Goal: Task Accomplishment & Management: Use online tool/utility

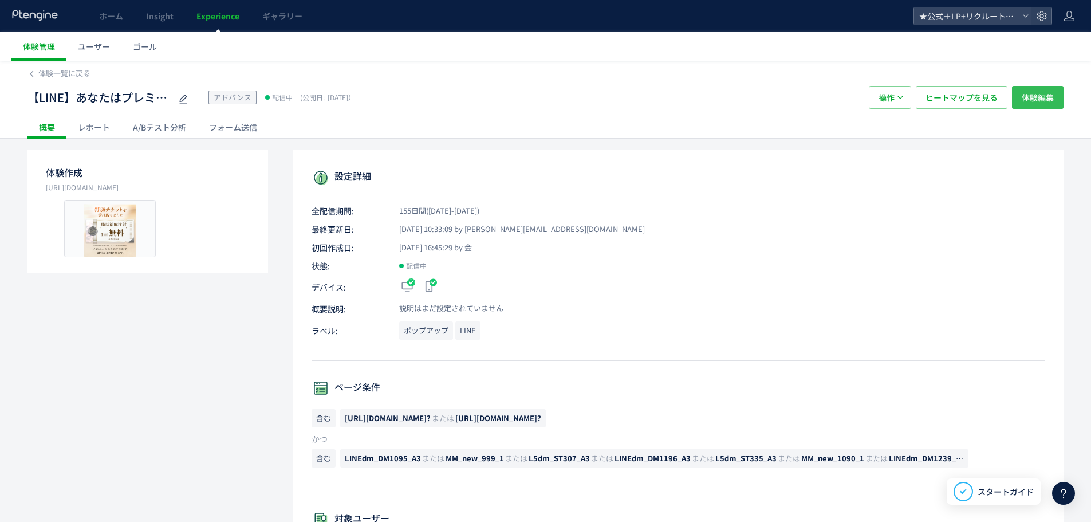
click at [1040, 100] on span "体験編集" at bounding box center [1038, 97] width 32 height 23
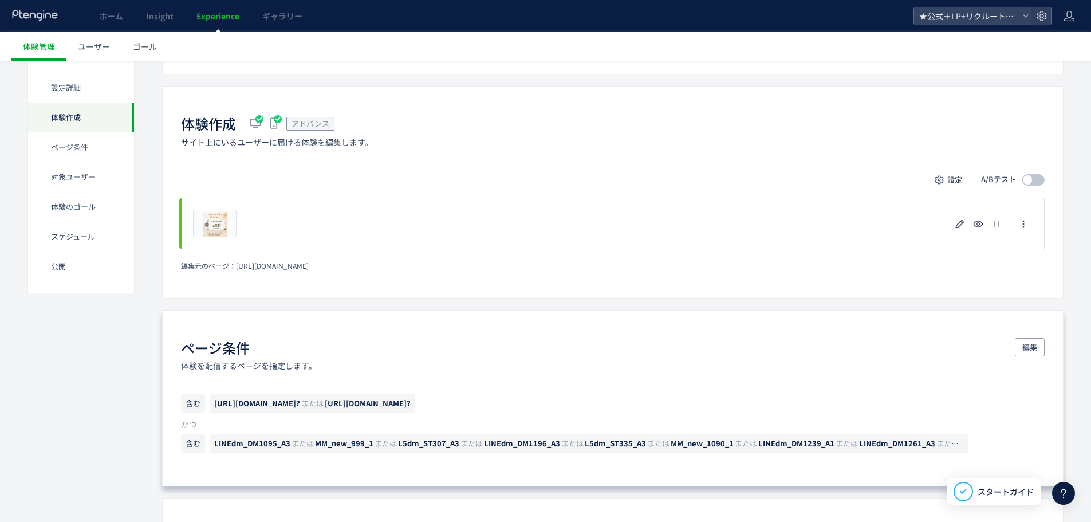
scroll to position [286, 0]
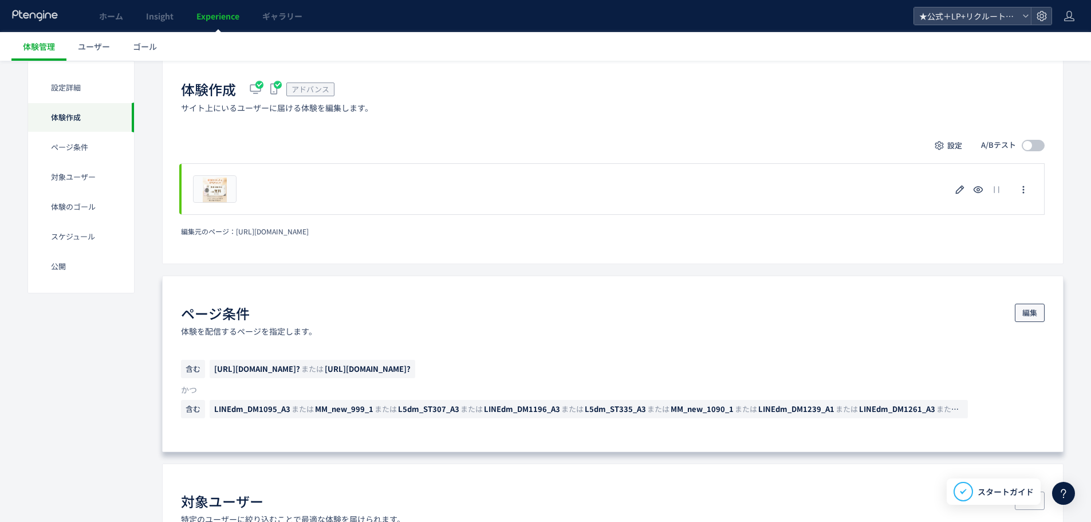
click at [1031, 311] on span "編集" at bounding box center [1030, 313] width 15 height 18
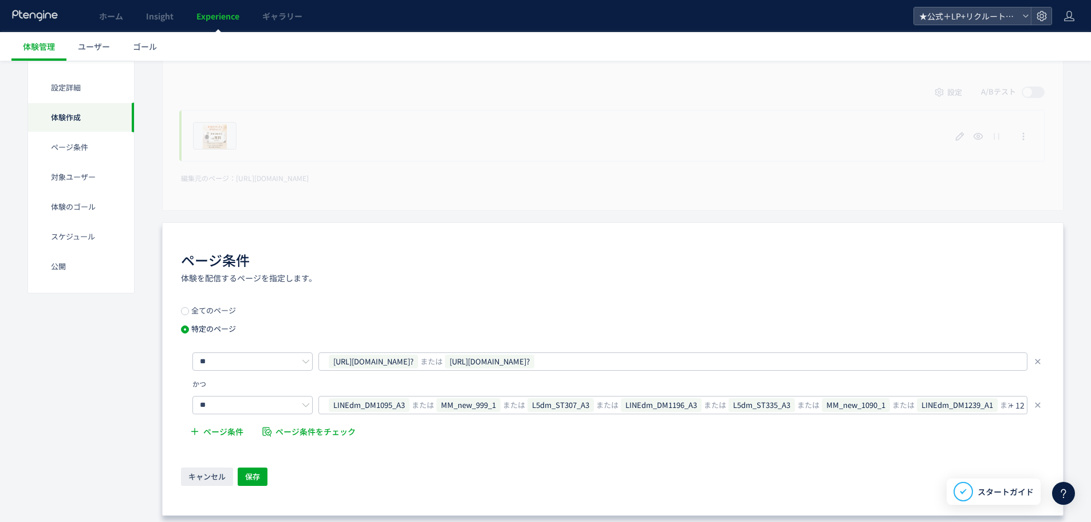
scroll to position [401, 0]
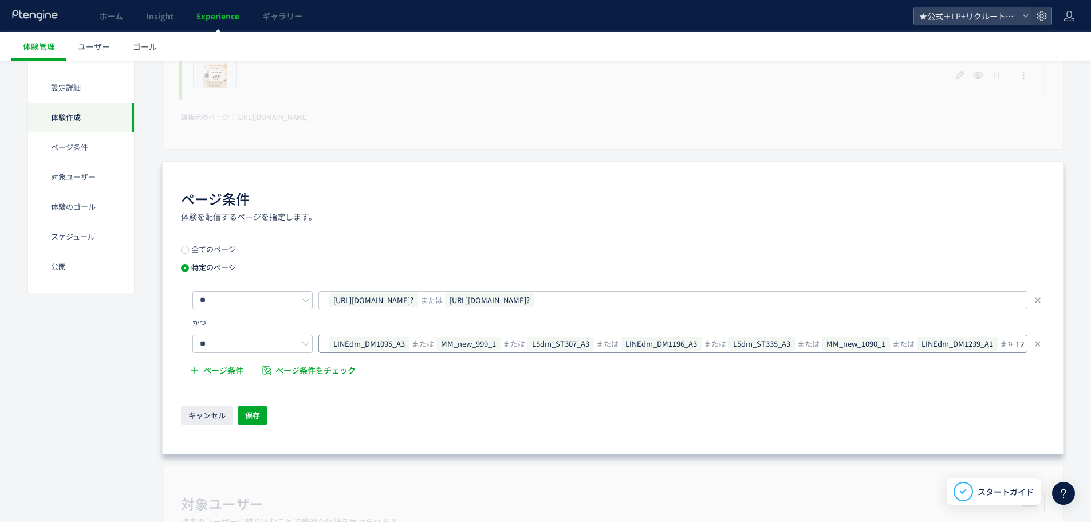
click at [1018, 343] on p "+ 12" at bounding box center [1016, 344] width 15 height 16
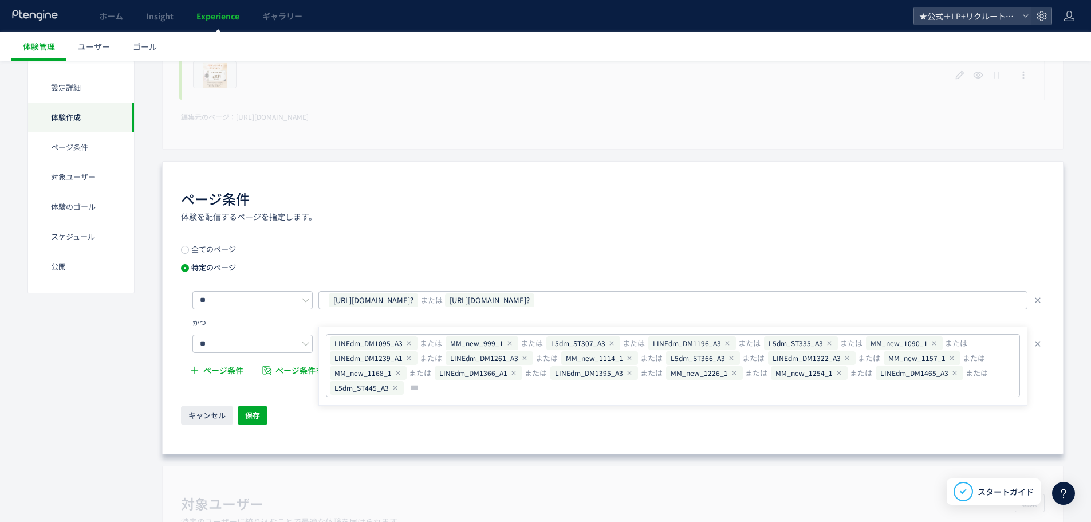
type input "**********"
click at [229, 427] on div "ページ条件 体験を配信するページを指定します。 全てのページ 特定のページ ** https://tcb-beauty.net/menu/bnls-diet?…" at bounding box center [613, 307] width 902 height 293
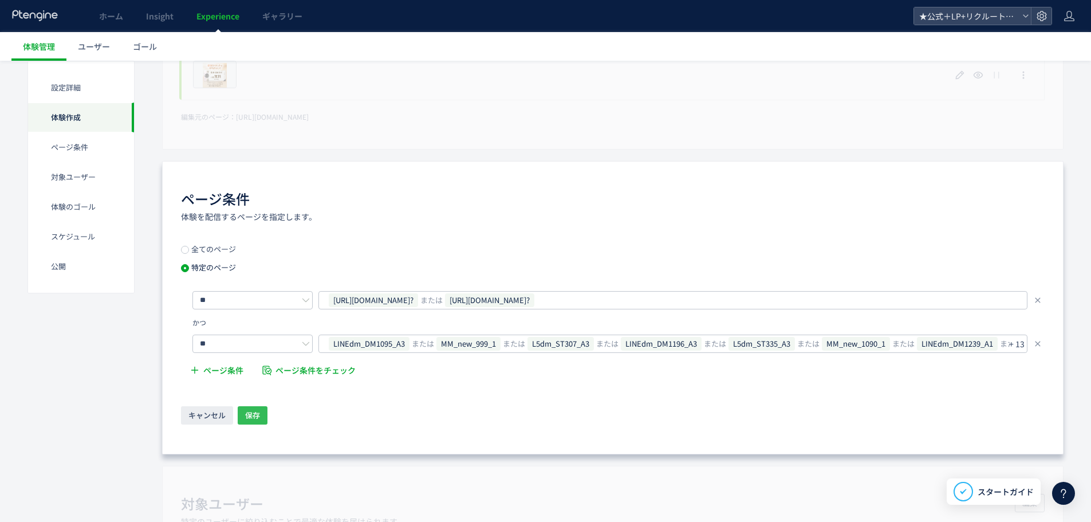
click at [248, 419] on span "保存" at bounding box center [252, 415] width 15 height 18
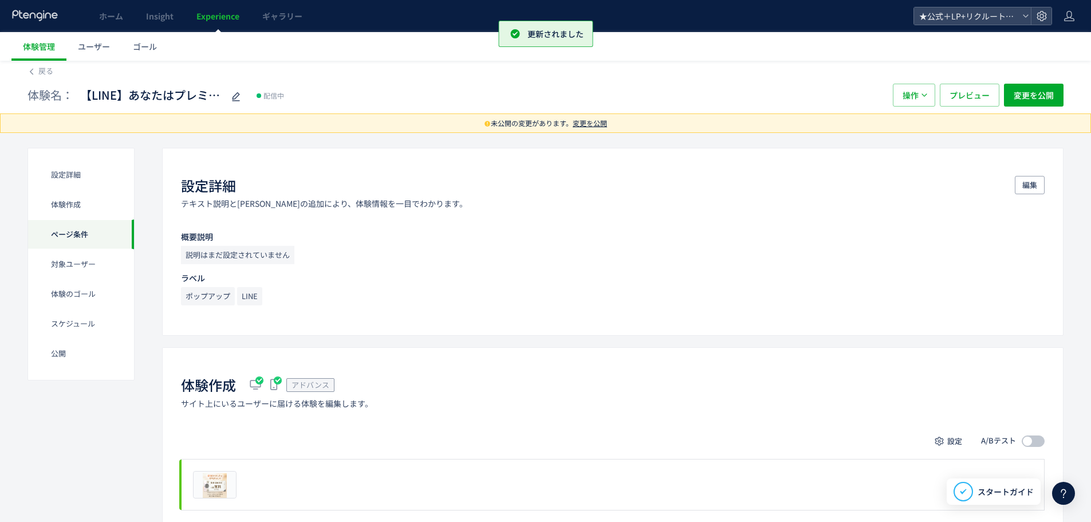
scroll to position [0, 0]
click at [1051, 95] on span "変更を公開" at bounding box center [1034, 97] width 40 height 23
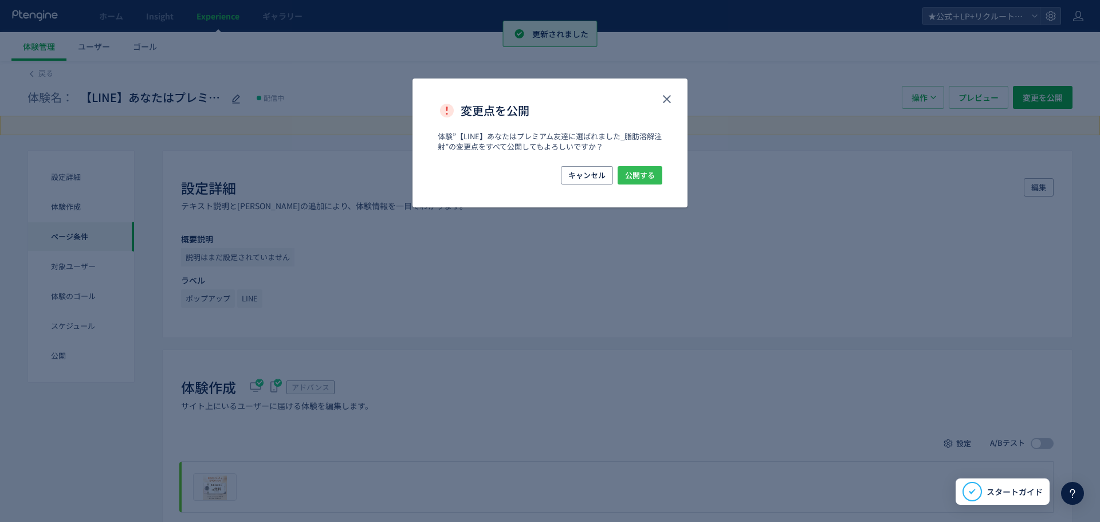
click at [634, 180] on span "公開する" at bounding box center [640, 175] width 30 height 18
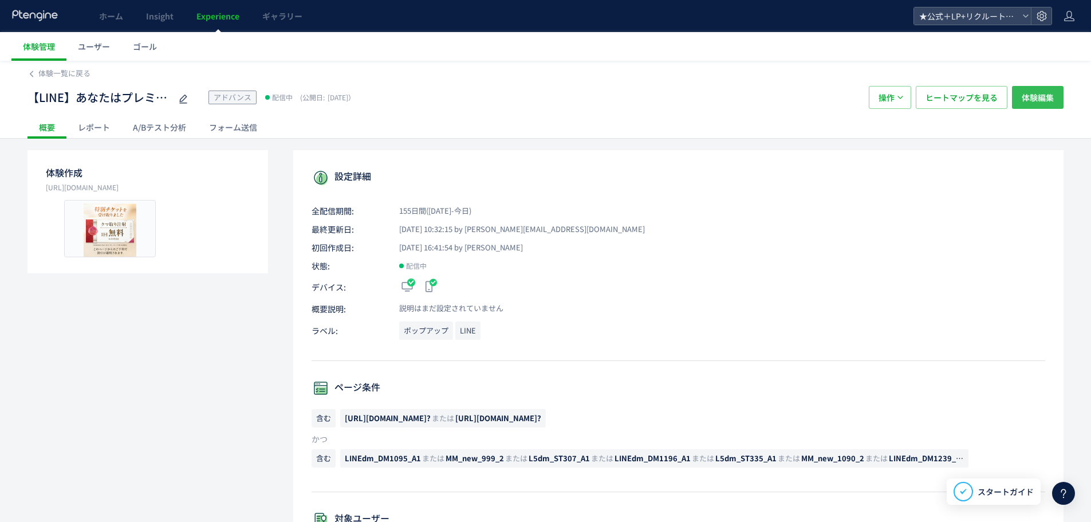
click at [1035, 103] on span "体験編集" at bounding box center [1038, 97] width 32 height 23
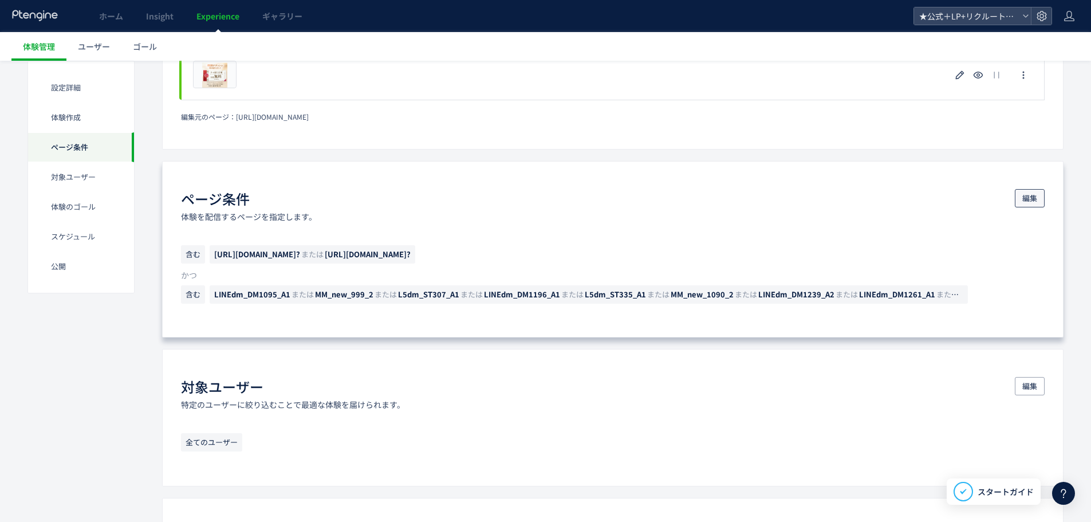
click at [1029, 191] on span "編集" at bounding box center [1030, 198] width 15 height 18
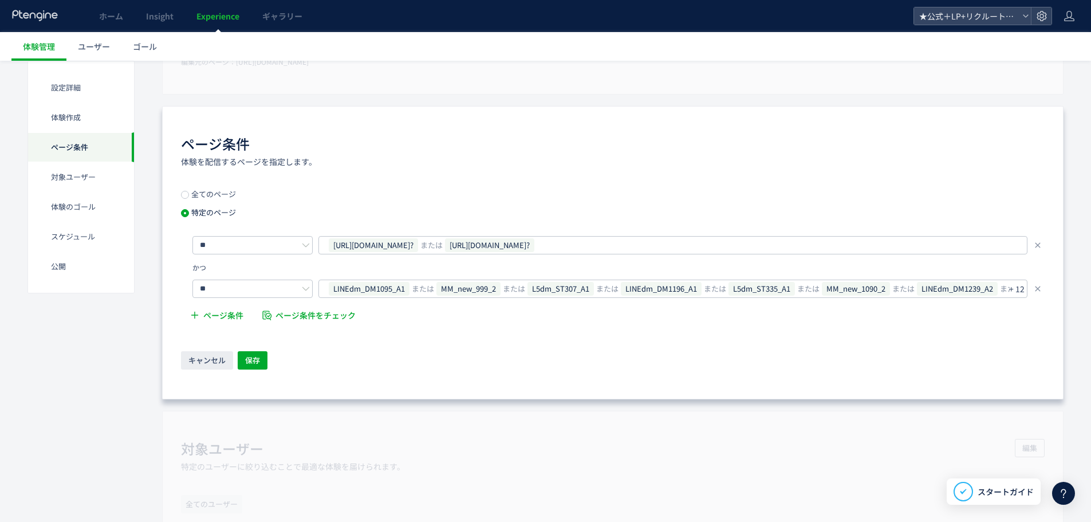
scroll to position [516, 0]
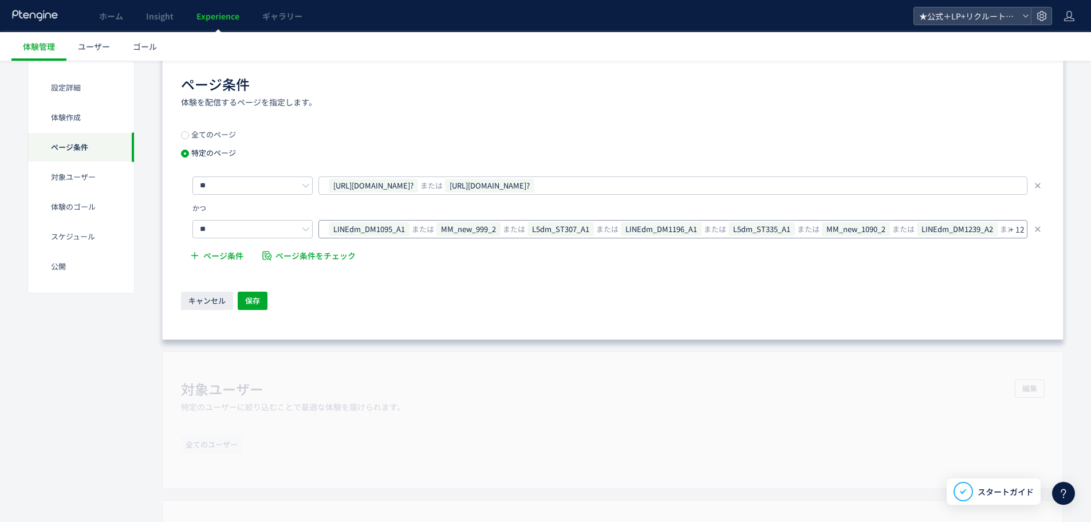
click at [1020, 229] on p "+ 12" at bounding box center [1016, 229] width 15 height 16
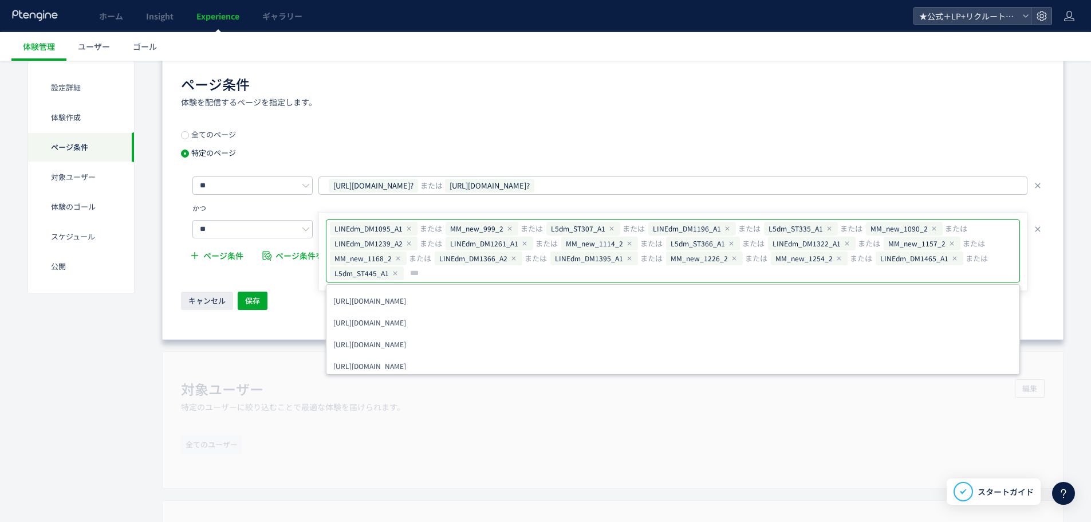
type input "**********"
click at [282, 323] on div "ページ条件 体験を配信するページを指定します。 全てのページ 特定のページ ** https://tcb-beauty.net/menu/kumatori_i…" at bounding box center [613, 192] width 902 height 293
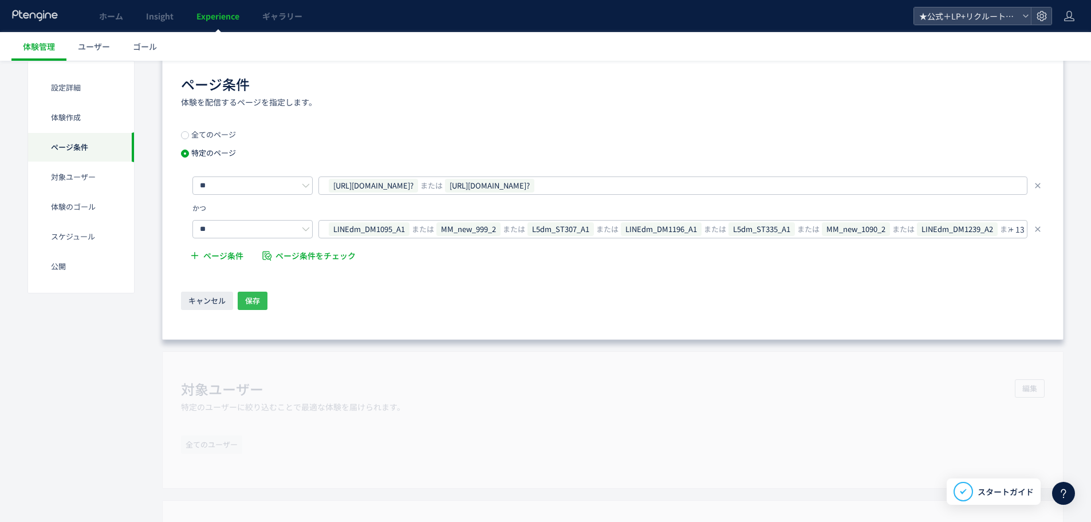
click at [253, 305] on span "保存" at bounding box center [252, 301] width 15 height 18
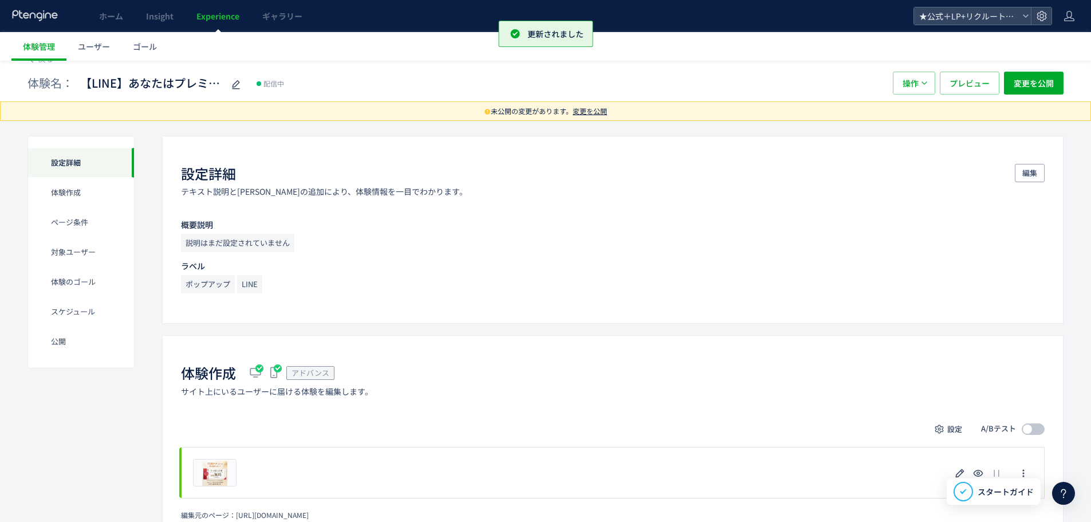
scroll to position [0, 0]
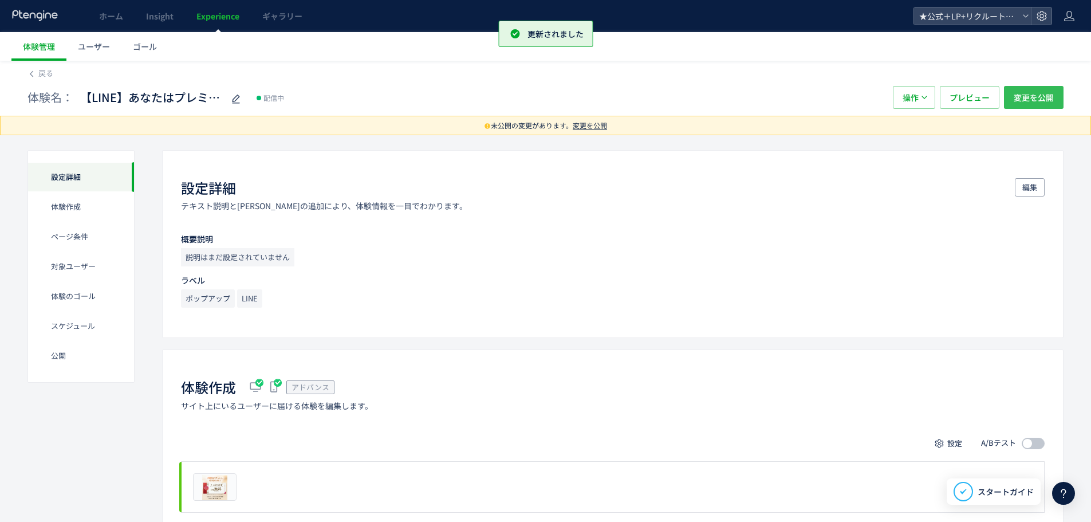
click at [1029, 94] on span "変更を公開" at bounding box center [1034, 97] width 40 height 23
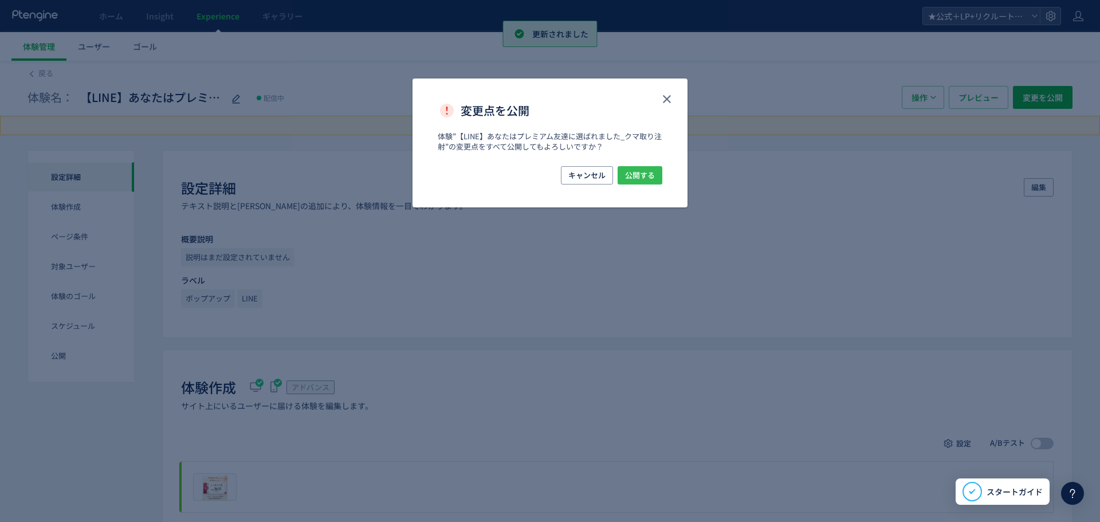
click at [651, 178] on span "公開する" at bounding box center [640, 175] width 30 height 18
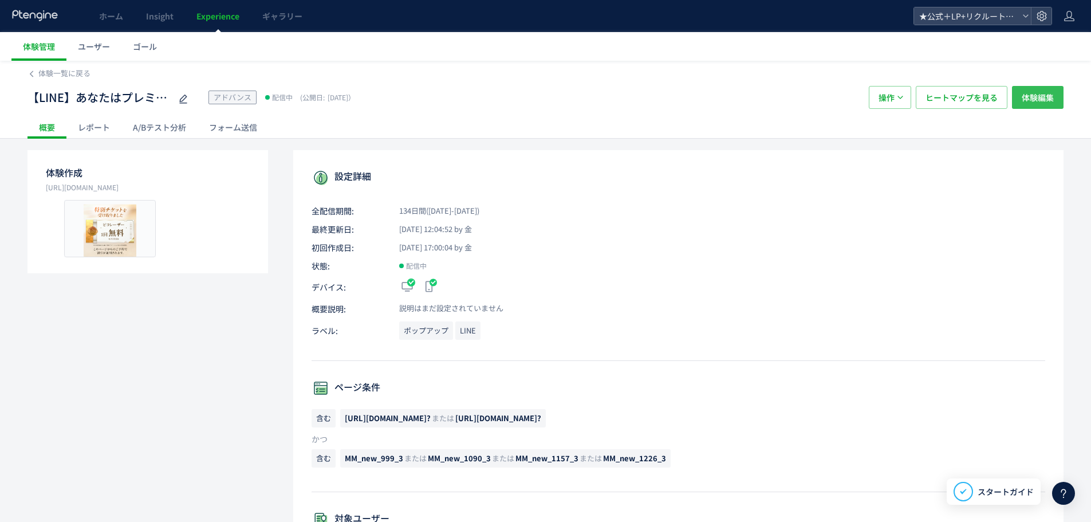
click at [1024, 105] on span "体験編集" at bounding box center [1038, 97] width 32 height 23
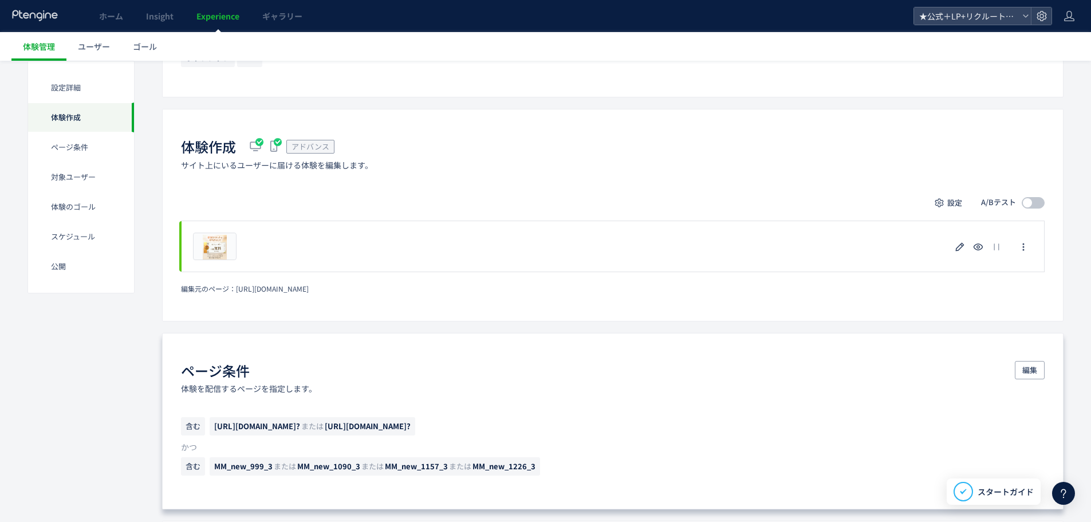
scroll to position [278, 0]
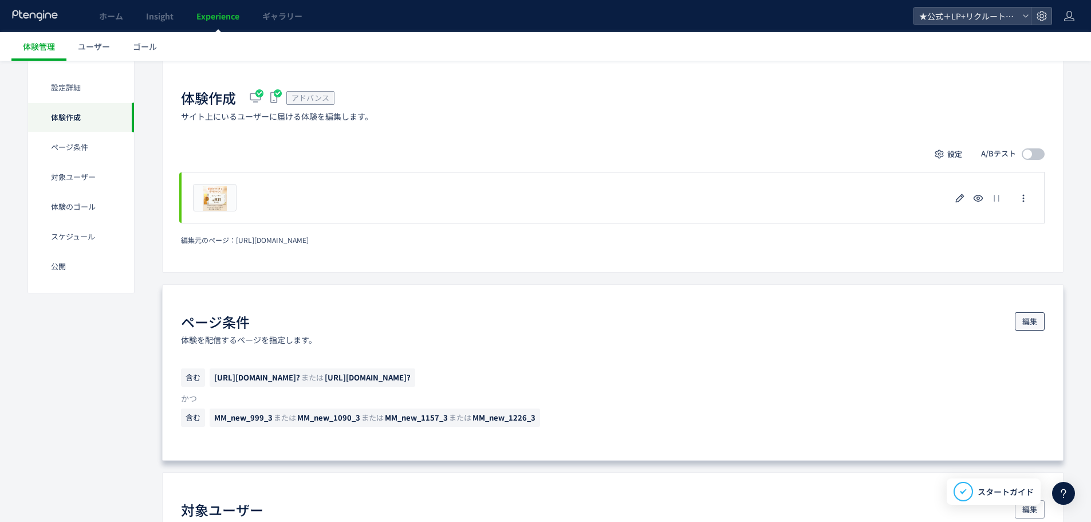
click at [1026, 312] on span "編集" at bounding box center [1030, 321] width 15 height 18
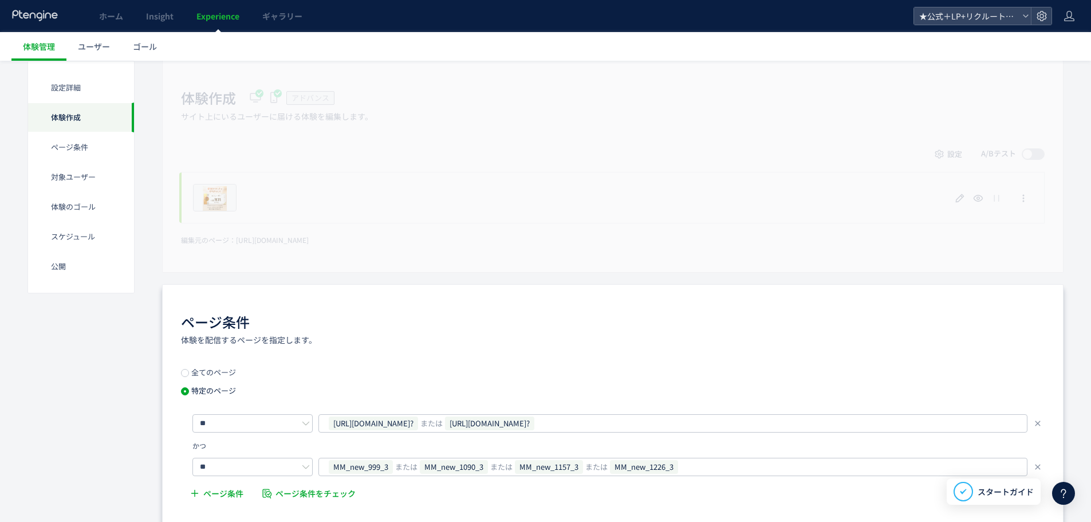
scroll to position [344, 0]
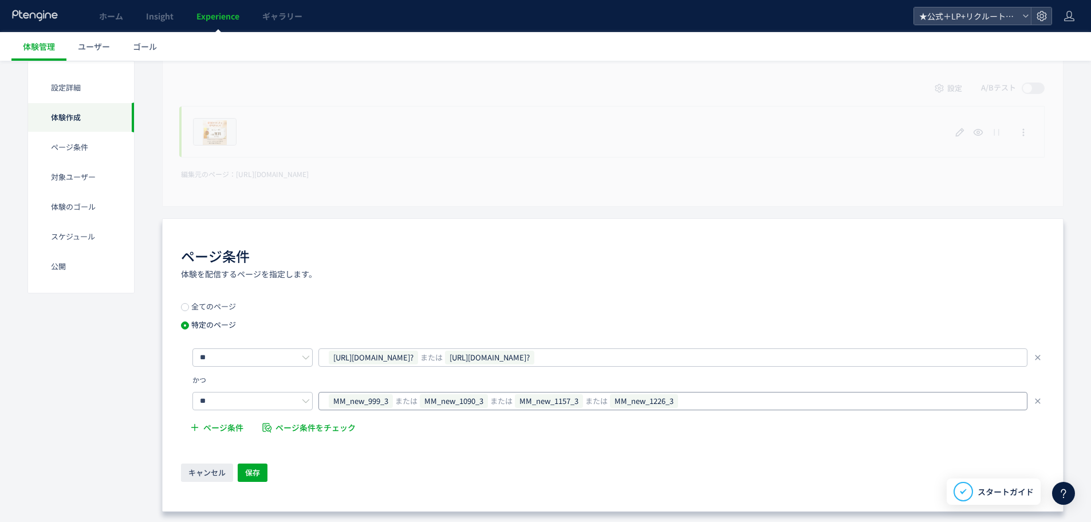
click at [716, 402] on div "MM_new_999_3 または MM_new_1090_3 または MM_new_1157_3 または MM_new_1226_3" at bounding box center [669, 400] width 682 height 17
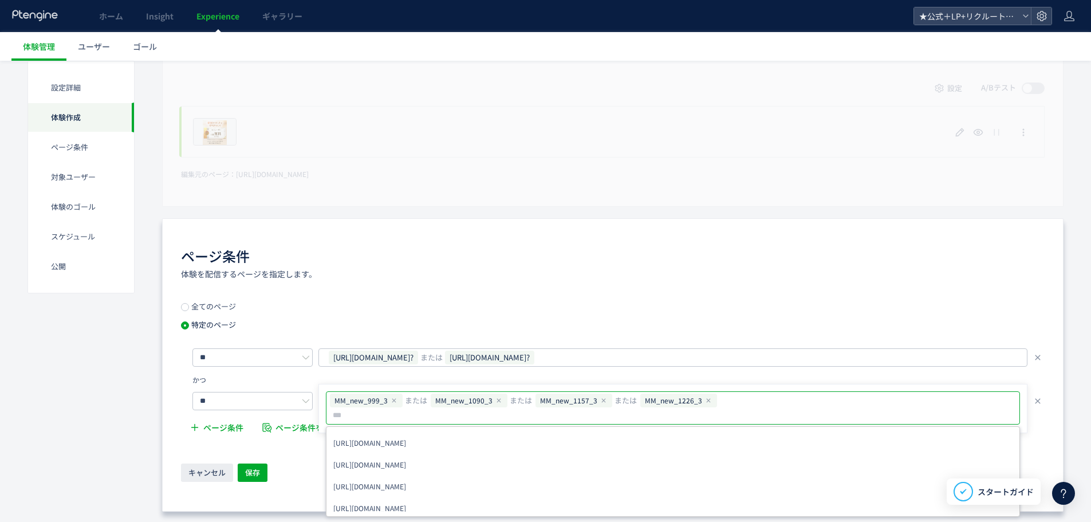
type input "**********"
drag, startPoint x: 568, startPoint y: 248, endPoint x: 527, endPoint y: 293, distance: 61.2
click at [569, 249] on div "ページ条件 体験を配信するページを指定します。" at bounding box center [613, 262] width 864 height 33
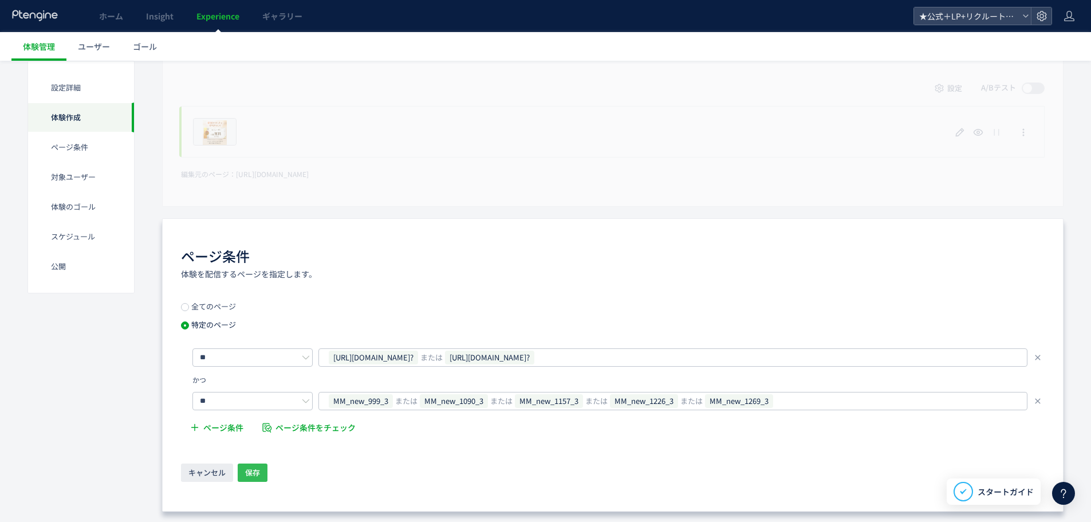
click at [259, 475] on span "保存" at bounding box center [252, 472] width 15 height 18
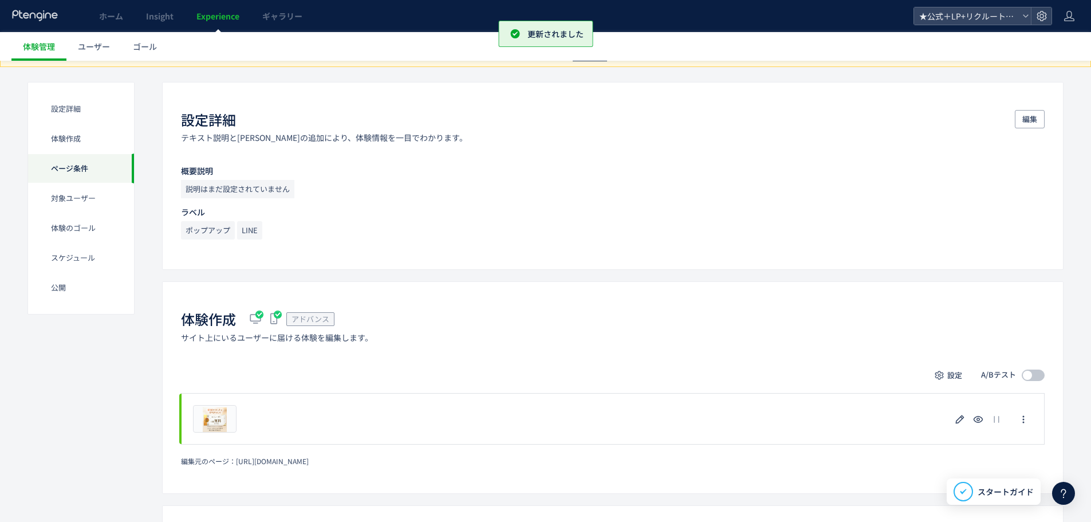
scroll to position [0, 0]
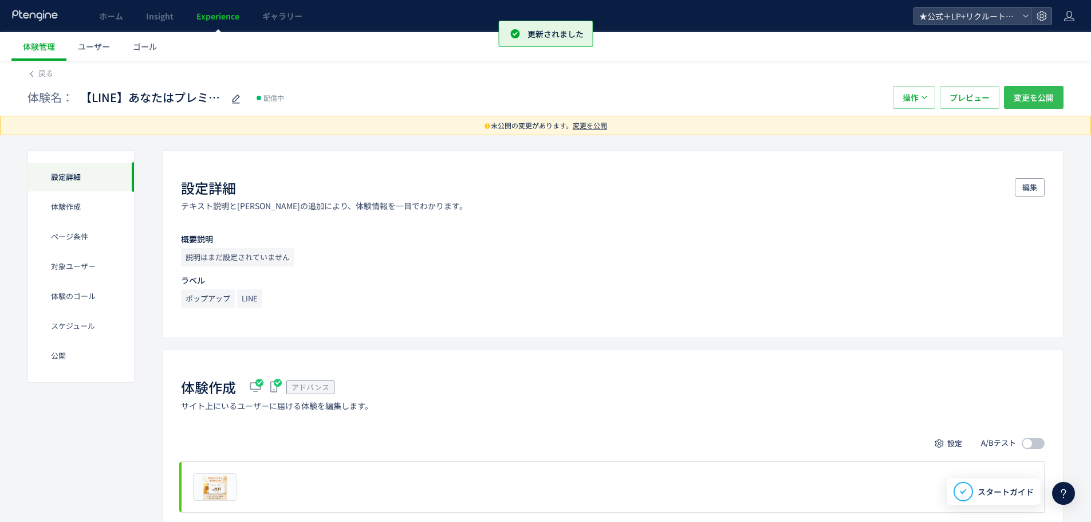
click at [1040, 88] on span "変更を公開" at bounding box center [1034, 97] width 40 height 23
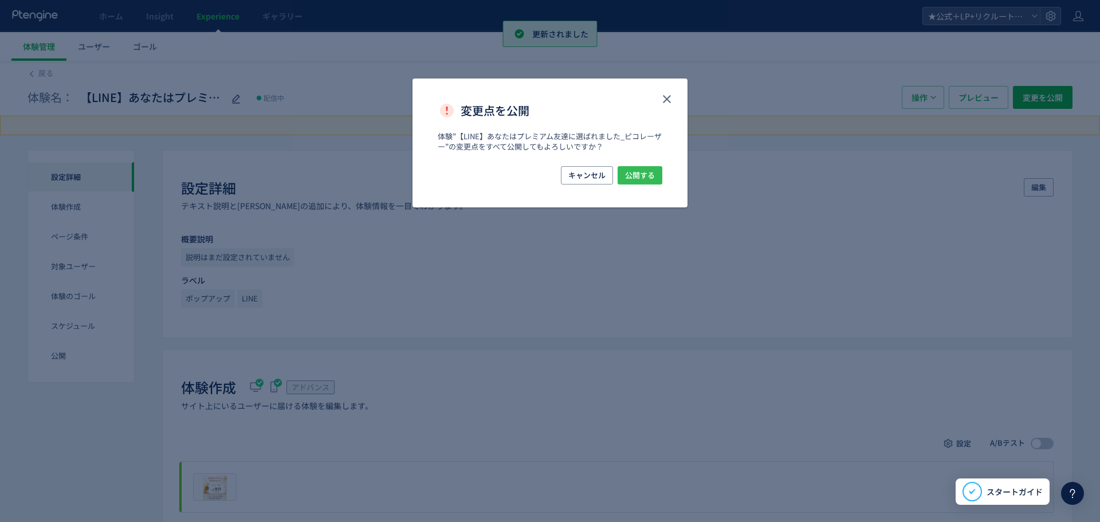
click at [634, 172] on span "公開する" at bounding box center [640, 175] width 30 height 18
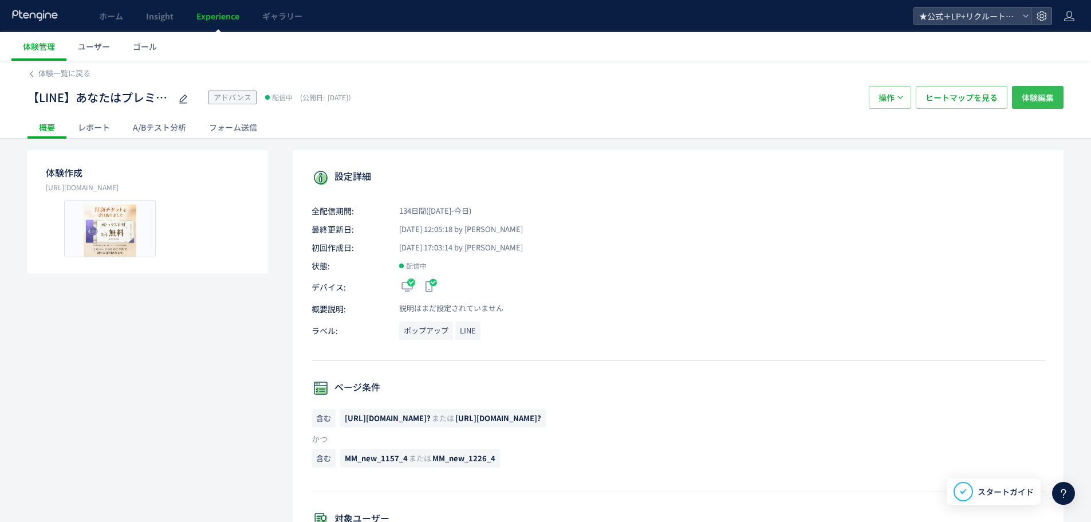
click at [1032, 97] on span "体験編集" at bounding box center [1038, 97] width 32 height 23
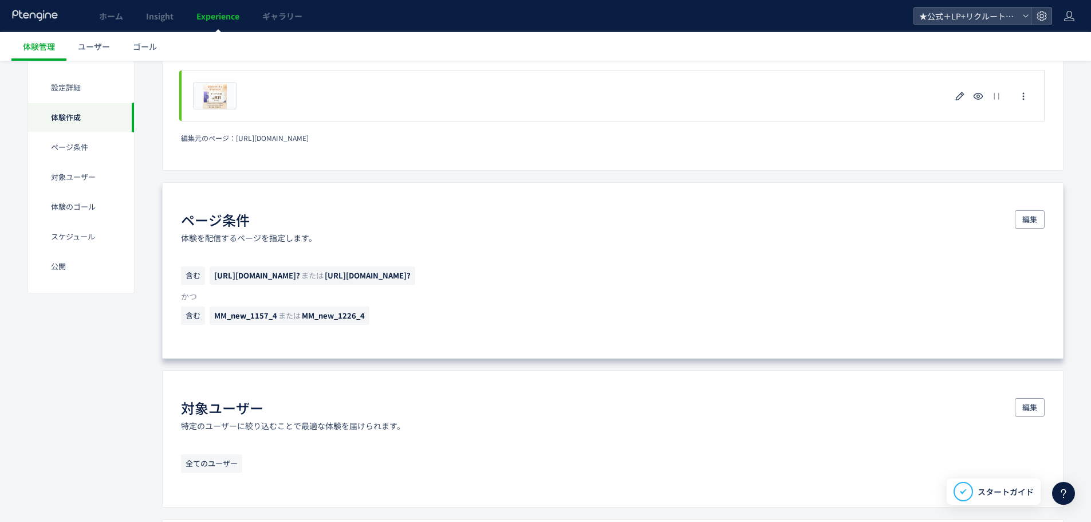
scroll to position [401, 0]
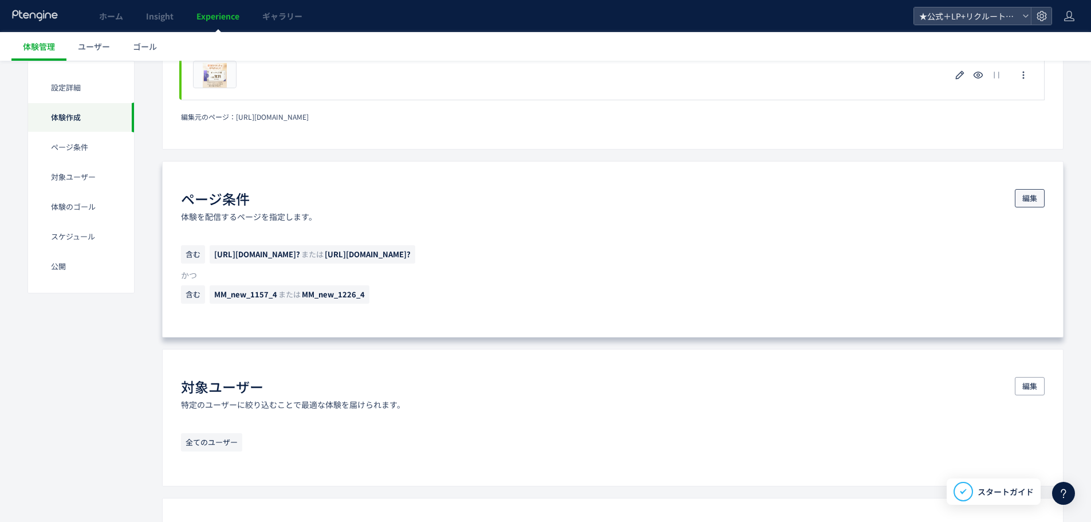
click at [1026, 198] on span "編集" at bounding box center [1030, 198] width 15 height 18
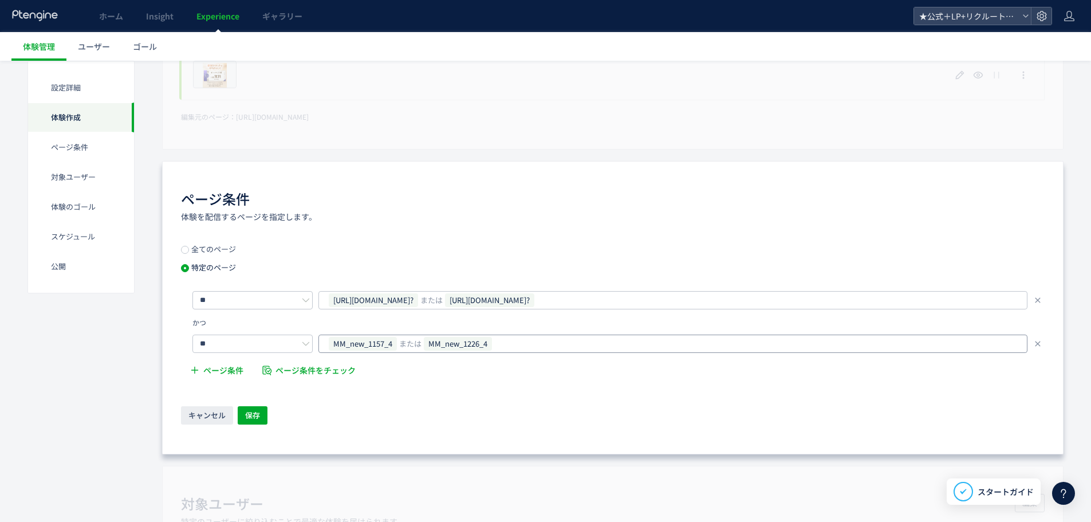
click at [544, 339] on div "MM_new_1157_4 または MM_new_1226_4" at bounding box center [669, 343] width 682 height 17
type input "**********"
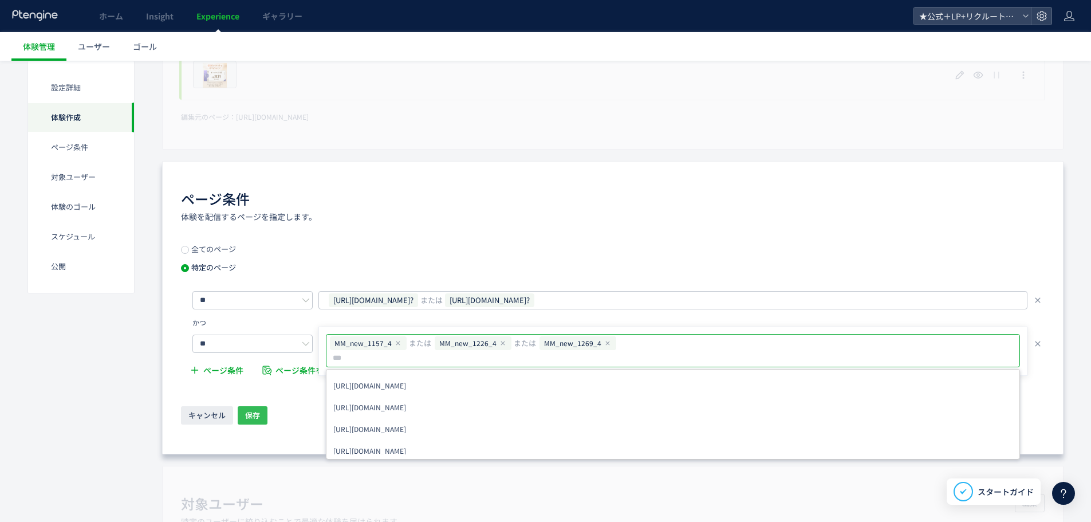
click at [265, 414] on button "保存" at bounding box center [253, 415] width 30 height 18
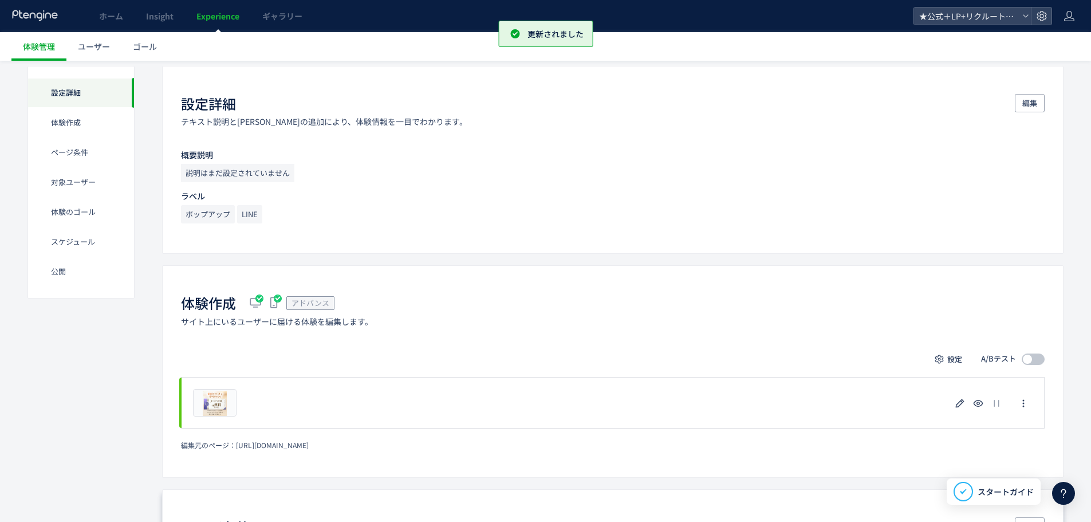
scroll to position [0, 0]
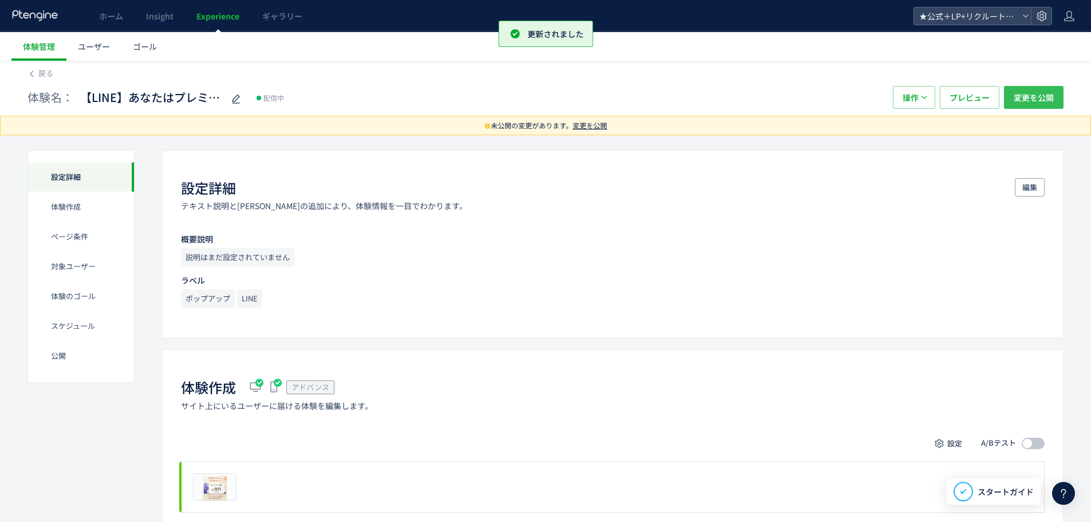
click at [1027, 98] on span "変更を公開" at bounding box center [1034, 97] width 40 height 23
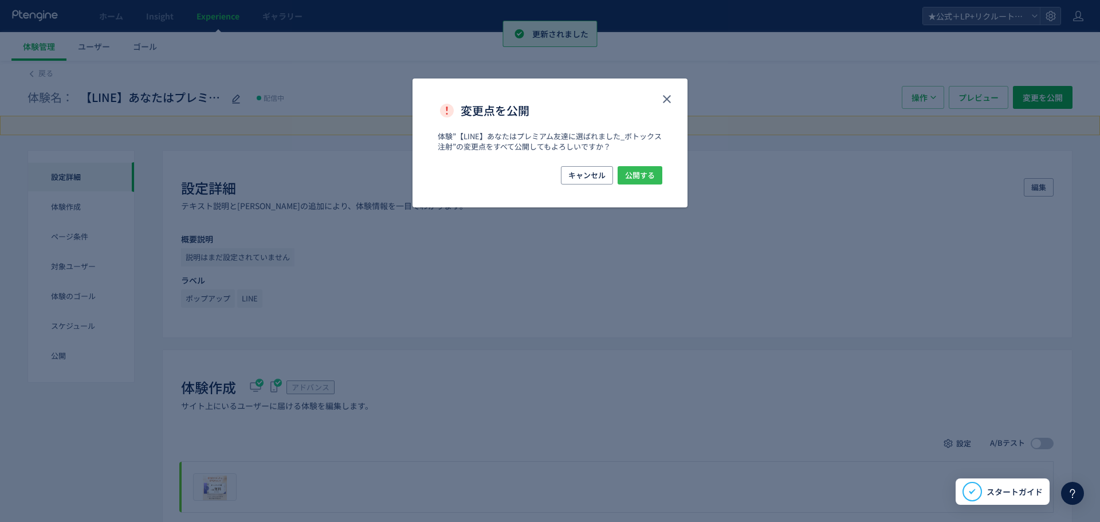
click at [623, 170] on button "公開する" at bounding box center [640, 175] width 45 height 18
